Goal: Information Seeking & Learning: Learn about a topic

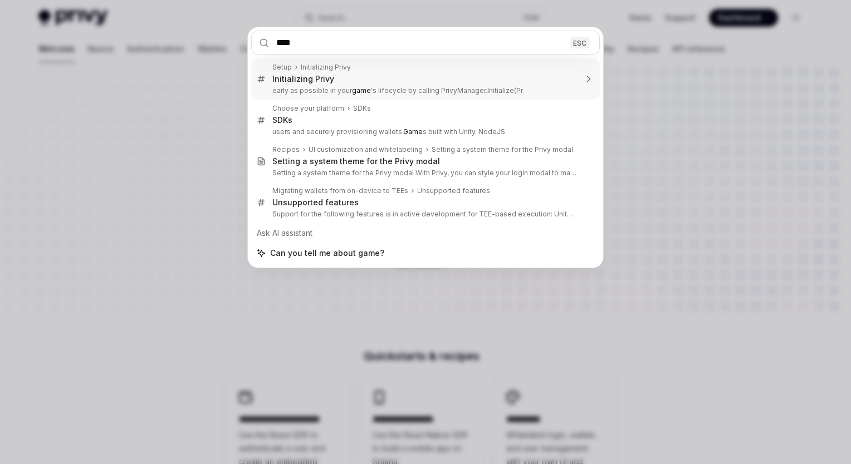
type input "*****"
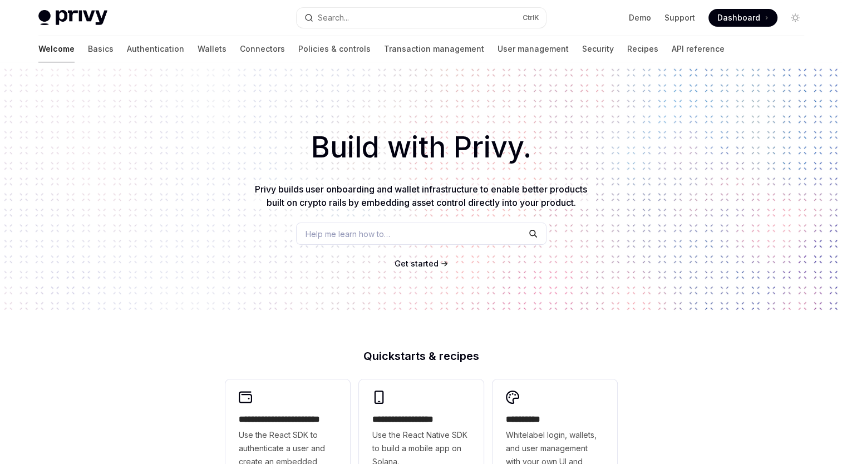
type textarea "*"
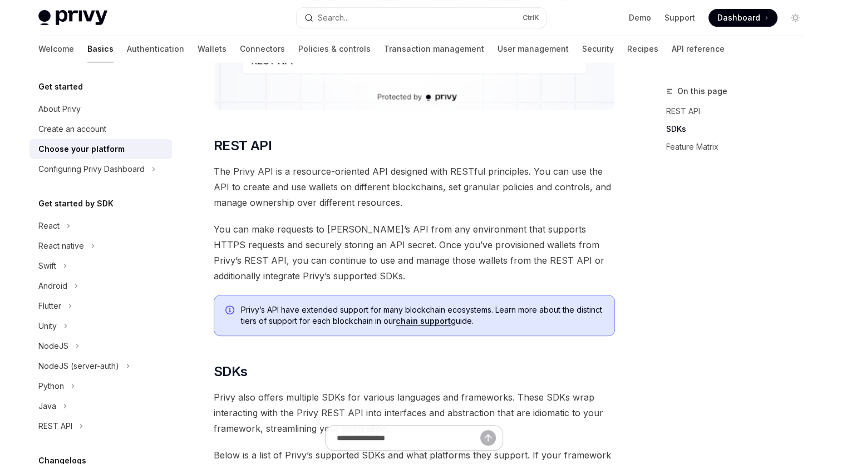
scroll to position [763, 0]
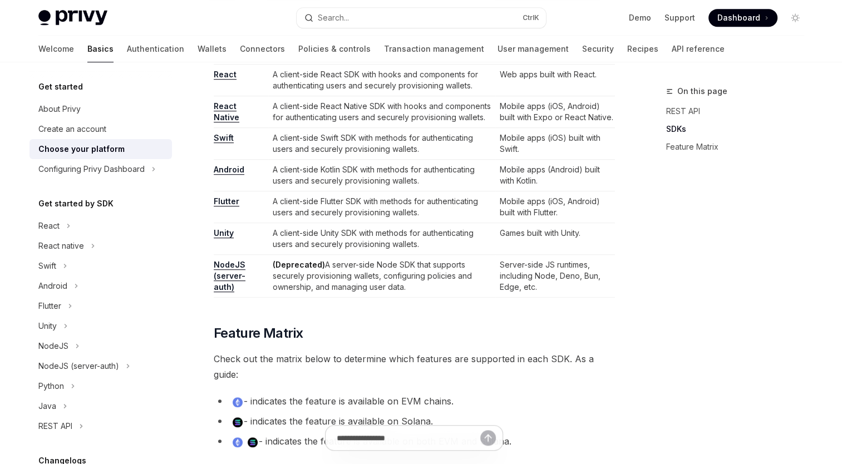
click at [348, 228] on td "A client-side Unity SDK with methods for authenticating users and securely prov…" at bounding box center [381, 239] width 227 height 32
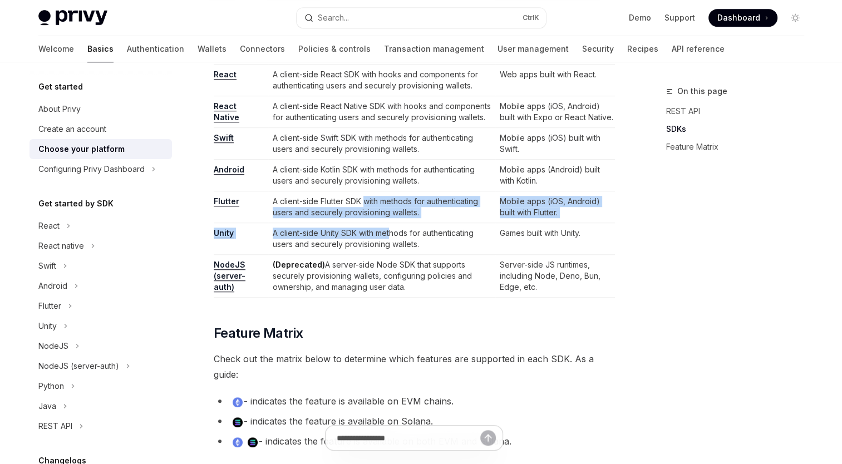
drag, startPoint x: 362, startPoint y: 199, endPoint x: 394, endPoint y: 232, distance: 45.7
click at [394, 232] on tbody "NodeJS A server-side Node SDK that supports securely provisioning wallets, conf…" at bounding box center [414, 160] width 401 height 276
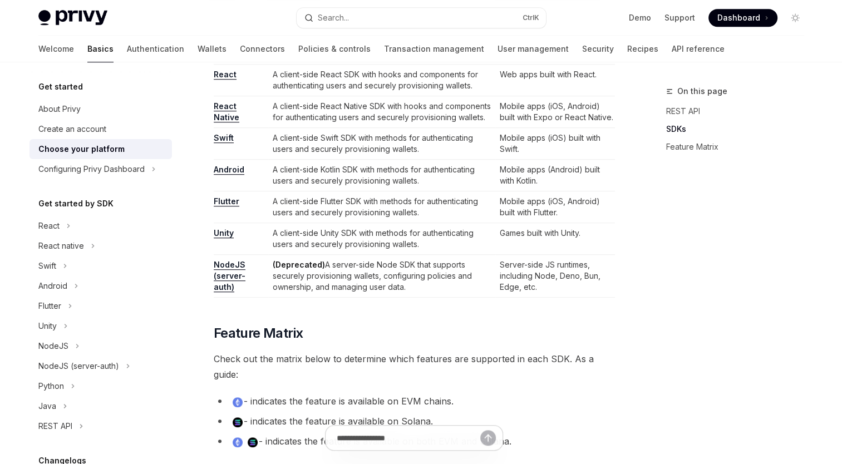
drag, startPoint x: 394, startPoint y: 232, endPoint x: 408, endPoint y: 239, distance: 16.0
click at [408, 239] on td "A client-side Unity SDK with methods for authenticating users and securely prov…" at bounding box center [381, 239] width 227 height 32
click at [227, 233] on link "Unity" at bounding box center [224, 233] width 20 height 10
click at [587, 165] on td "Mobile apps (Android) built with Kotlin." at bounding box center [555, 176] width 119 height 32
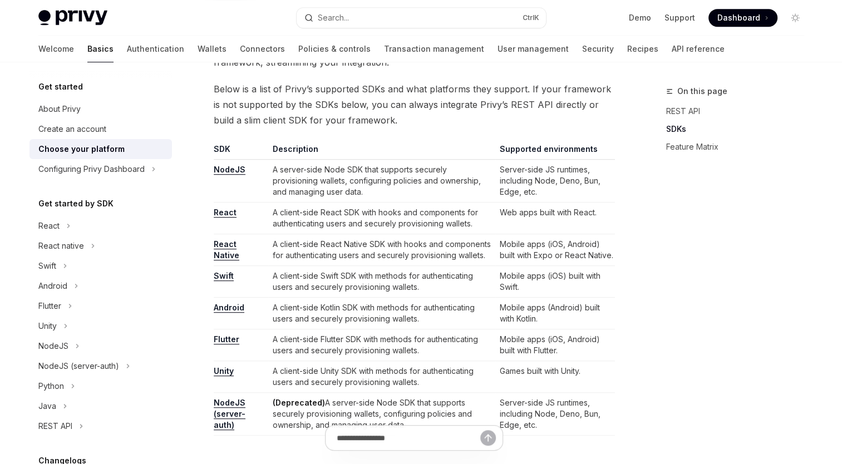
scroll to position [651, 0]
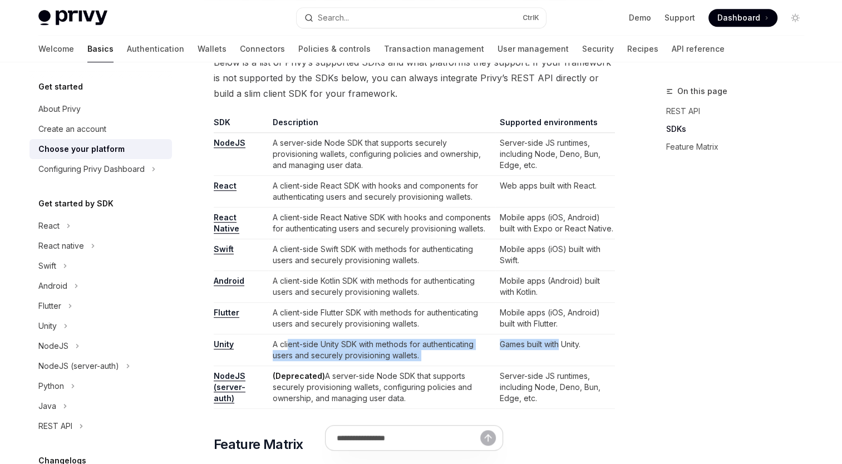
drag, startPoint x: 559, startPoint y: 356, endPoint x: 290, endPoint y: 346, distance: 269.7
click at [290, 346] on tr "Unity A client-side Unity SDK with methods for authenticating users and securel…" at bounding box center [414, 351] width 401 height 32
drag, startPoint x: 290, startPoint y: 346, endPoint x: 359, endPoint y: 347, distance: 69.0
click at [359, 347] on td "A client-side Unity SDK with methods for authenticating users and securely prov…" at bounding box center [381, 351] width 227 height 32
click at [443, 358] on td "A client-side Unity SDK with methods for authenticating users and securely prov…" at bounding box center [381, 351] width 227 height 32
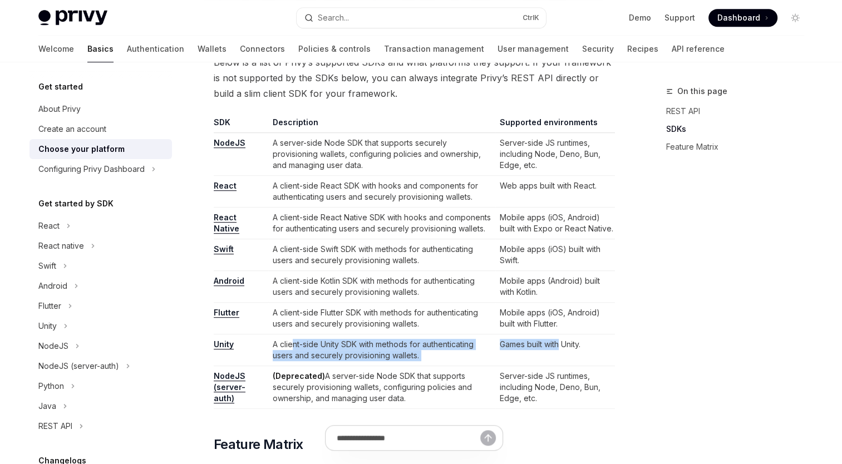
click at [500, 358] on td "Games built with Unity." at bounding box center [555, 351] width 119 height 32
drag, startPoint x: 592, startPoint y: 344, endPoint x: 192, endPoint y: 342, distance: 400.3
copy tr "Unity A client-side Unity SDK with methods for authenticating users and securel…"
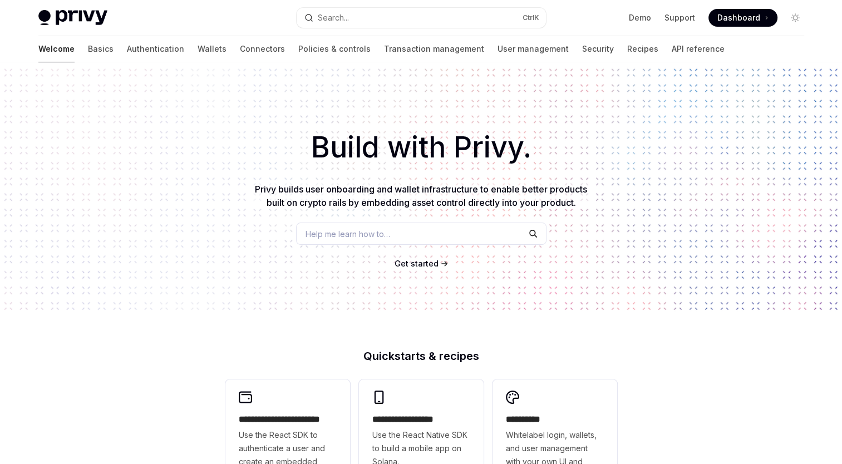
scroll to position [56, 0]
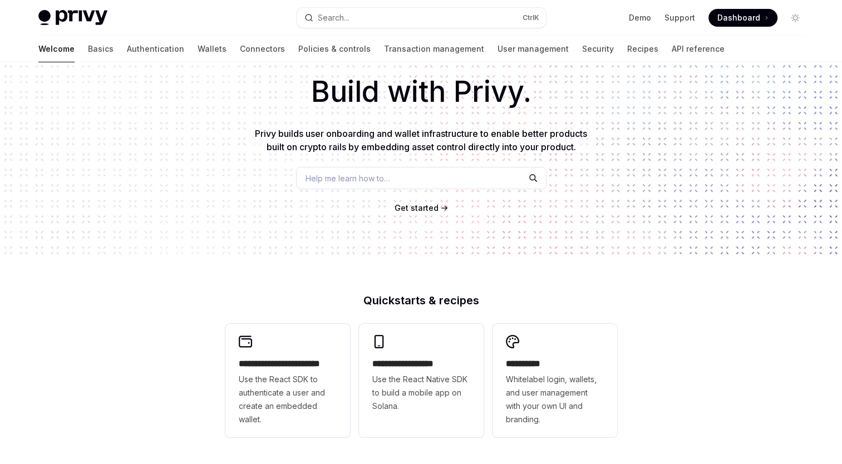
click at [334, 176] on span "Help me learn how to…" at bounding box center [348, 179] width 85 height 12
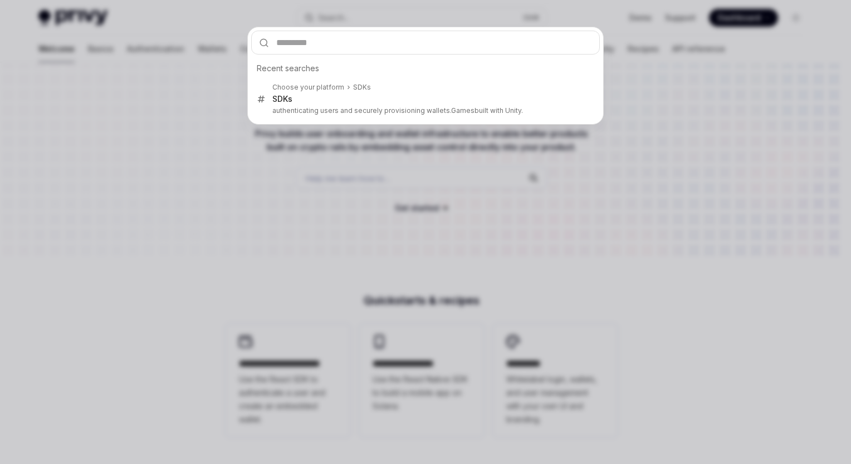
click at [259, 161] on div "Recent searches Choose your platform SDKs SDKs authenticating users and securel…" at bounding box center [425, 232] width 851 height 464
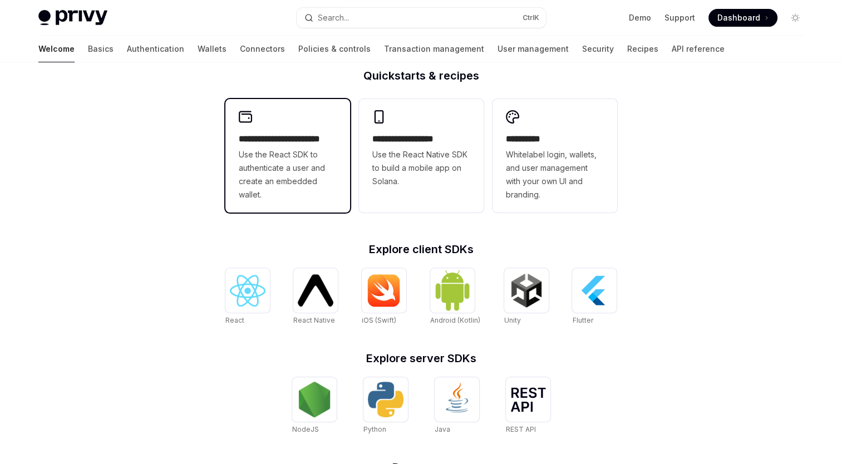
scroll to position [254, 0]
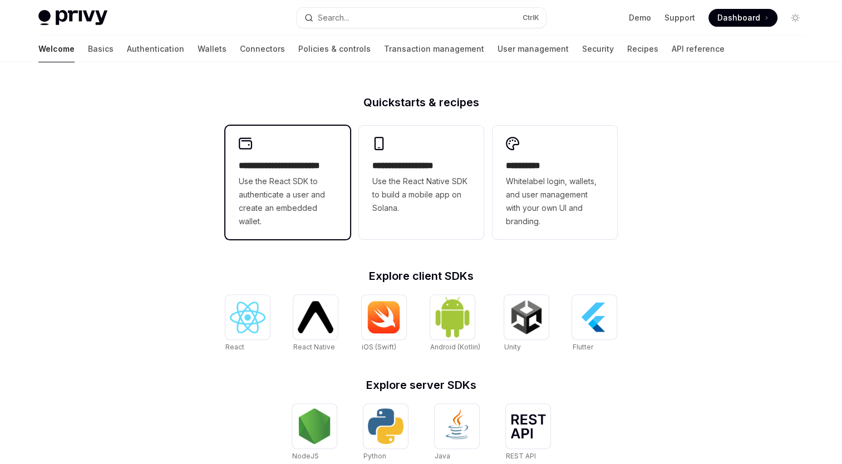
click at [254, 202] on span "Use the React SDK to authenticate a user and create an embedded wallet." at bounding box center [288, 201] width 98 height 53
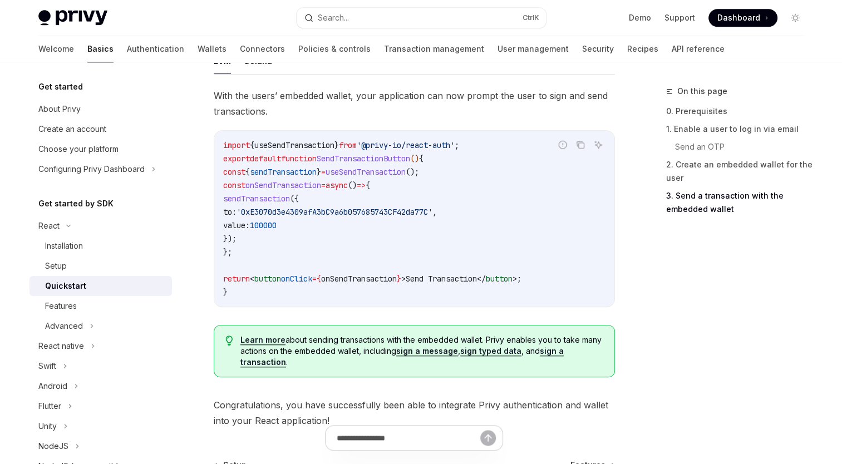
scroll to position [947, 0]
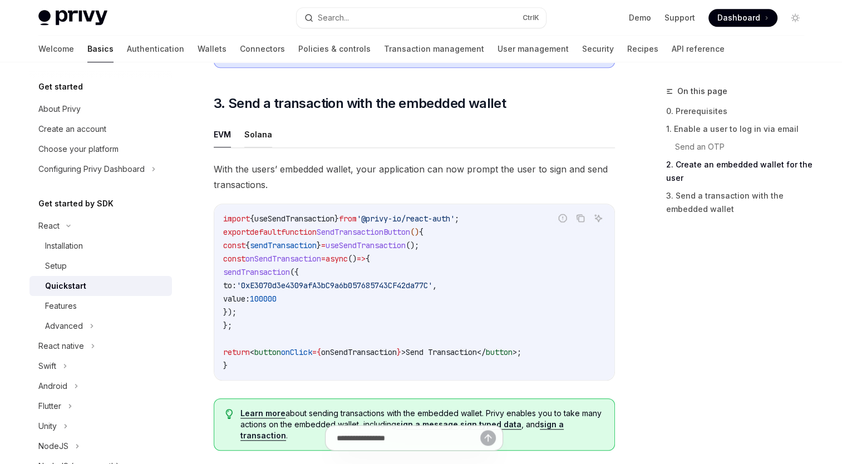
click at [262, 131] on button "Solana" at bounding box center [258, 134] width 28 height 26
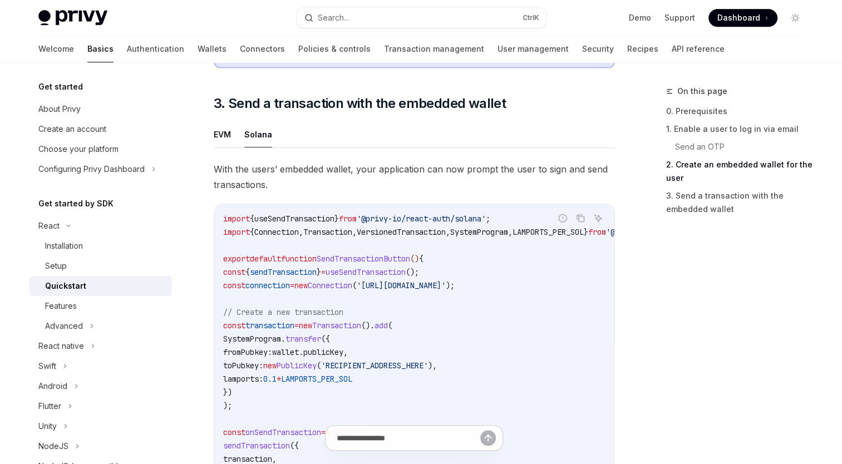
click at [332, 131] on ul "EVM Solana" at bounding box center [414, 134] width 401 height 27
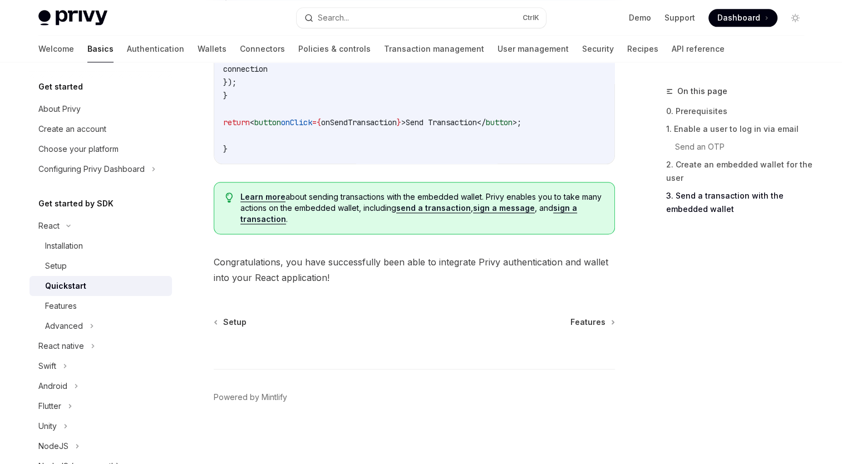
scroll to position [1358, 0]
click at [86, 307] on div "Features" at bounding box center [105, 306] width 120 height 13
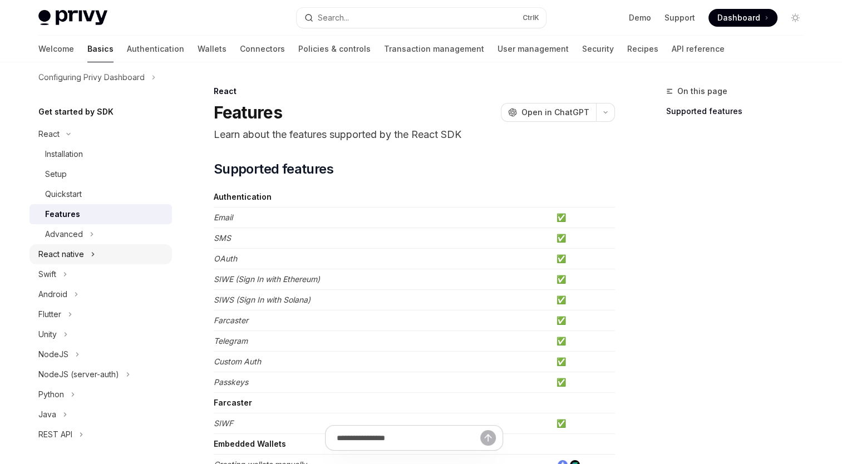
scroll to position [111, 0]
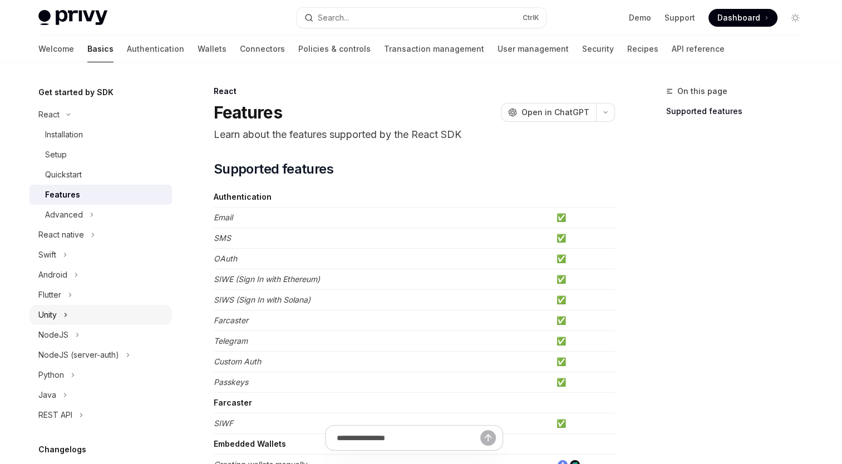
click at [46, 312] on div "Unity" at bounding box center [47, 314] width 18 height 13
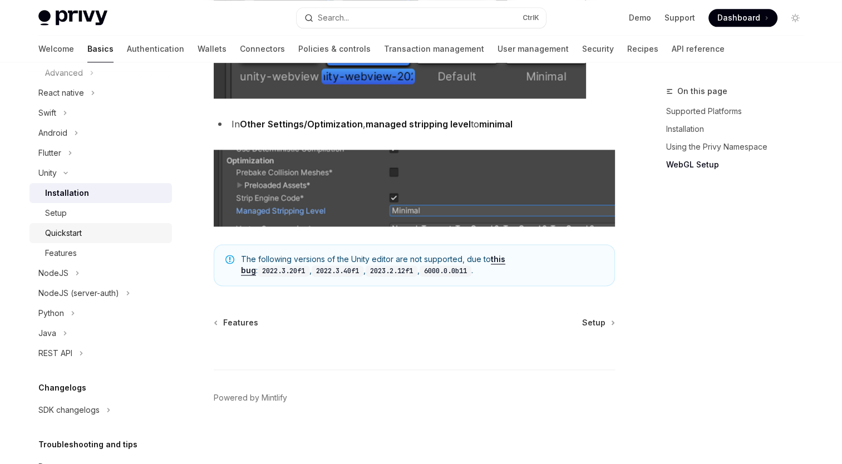
scroll to position [278, 0]
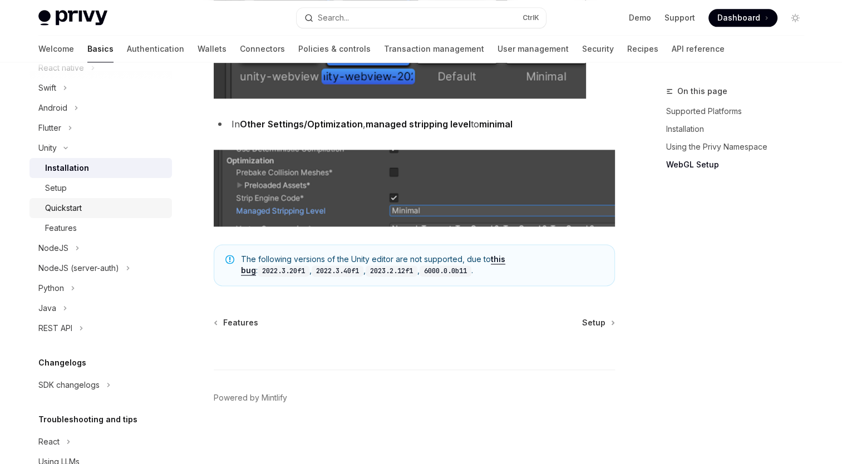
click at [111, 202] on div "Quickstart" at bounding box center [105, 208] width 120 height 13
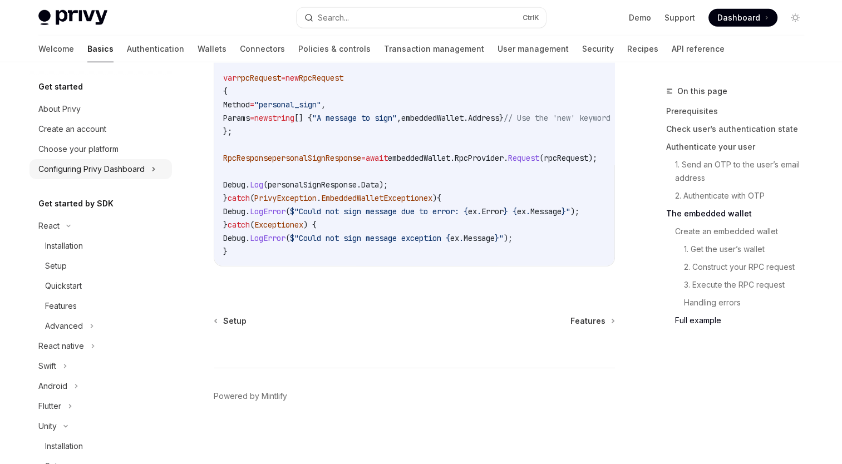
click at [77, 168] on div "Configuring Privy Dashboard" at bounding box center [91, 169] width 106 height 13
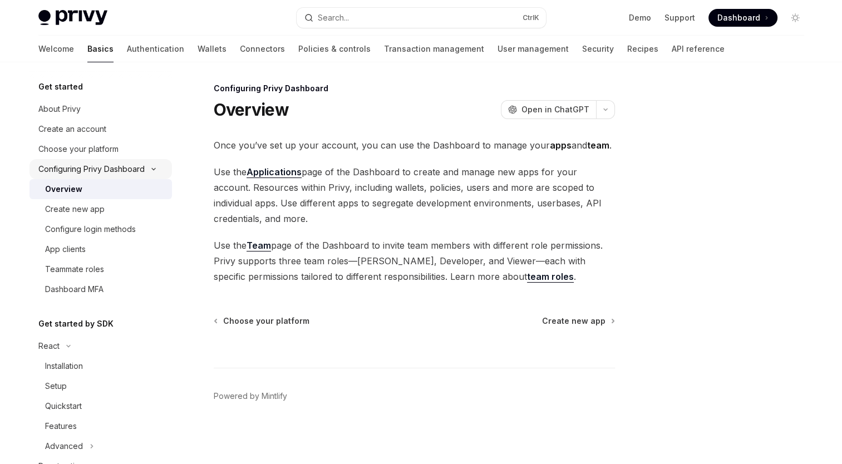
scroll to position [2, 0]
click at [82, 152] on div "Choose your platform" at bounding box center [78, 149] width 80 height 13
type textarea "*"
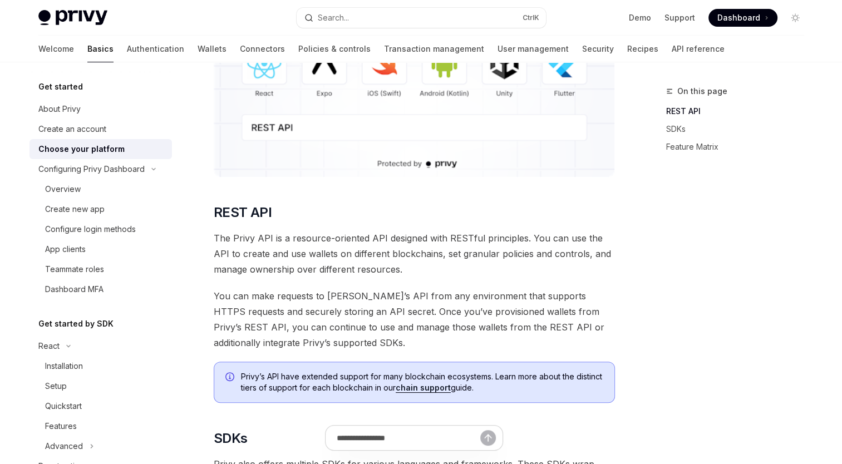
scroll to position [225, 0]
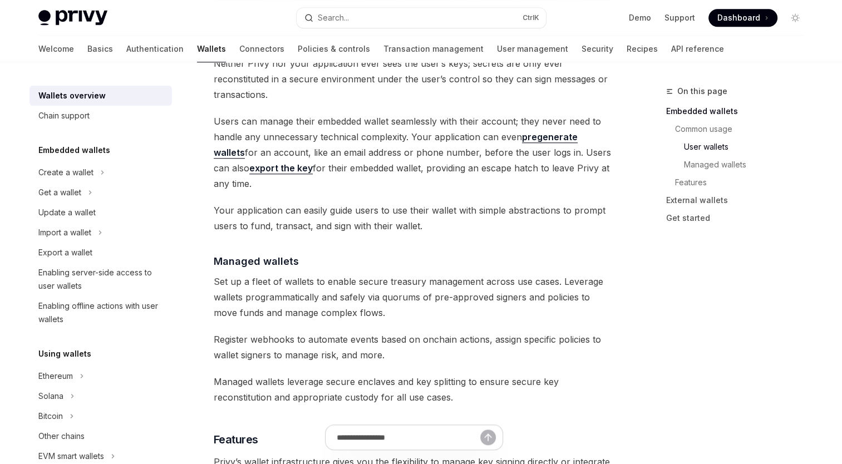
click at [321, 136] on span "Users can manage their embedded wallet seamlessly with their account; they neve…" at bounding box center [414, 153] width 401 height 78
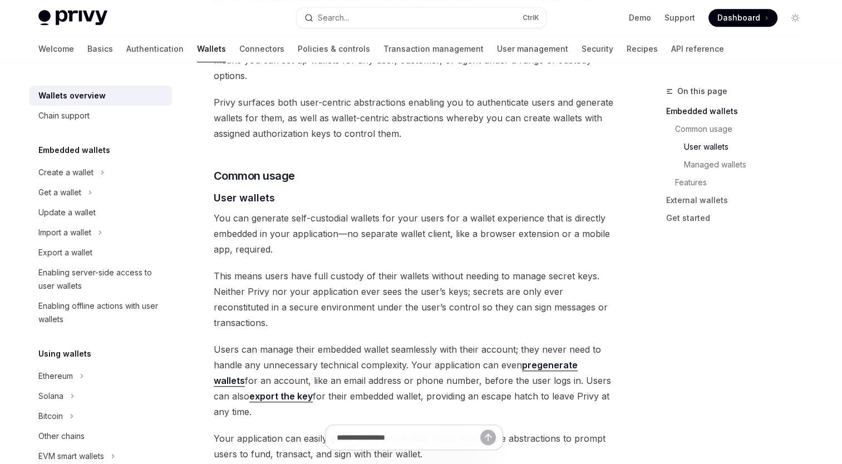
scroll to position [780, 0]
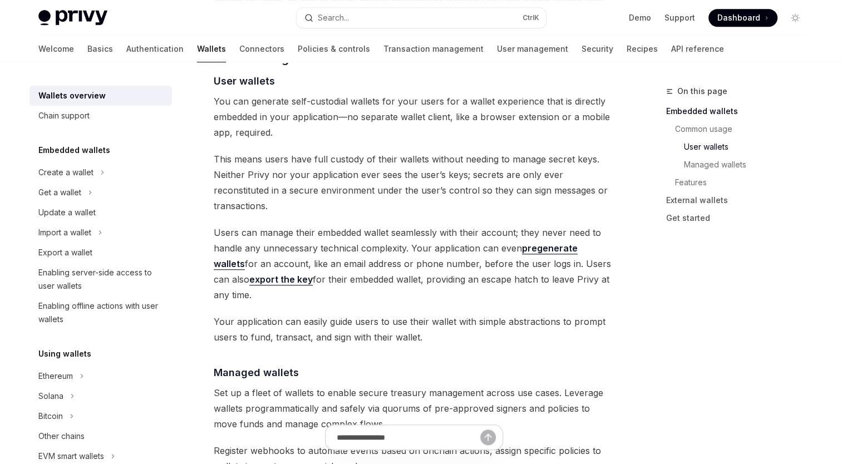
click at [435, 314] on span "Your application can easily guide users to use their wallet with simple abstrac…" at bounding box center [414, 329] width 401 height 31
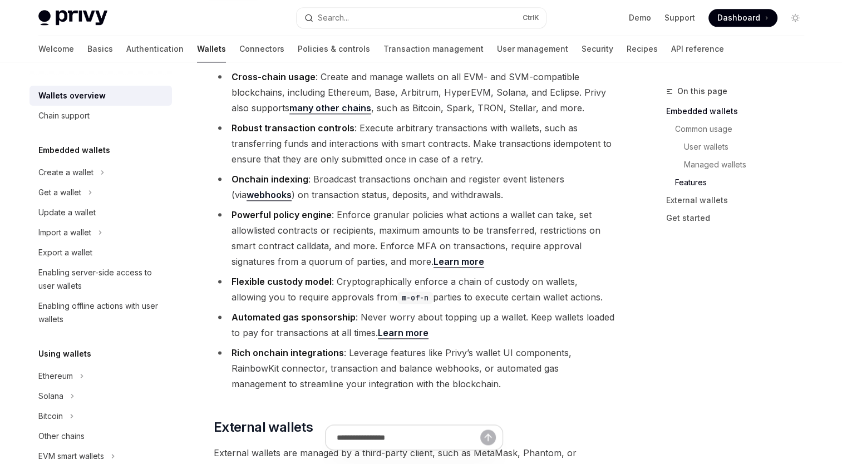
scroll to position [1281, 0]
